Goal: Book appointment/travel/reservation

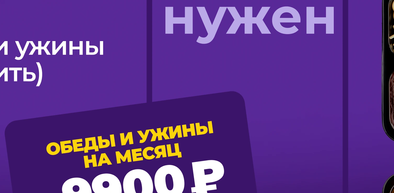
scroll to position [462, 0]
